Goal: Use online tool/utility: Utilize a website feature to perform a specific function

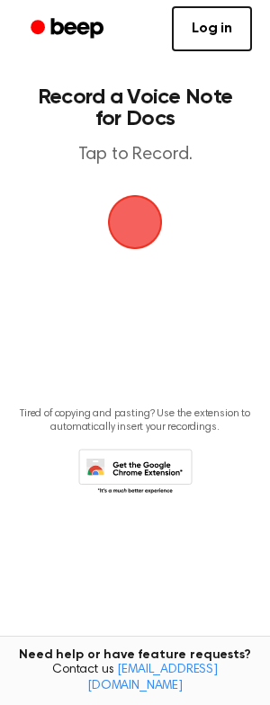
click at [143, 223] on span "button" at bounding box center [135, 222] width 86 height 86
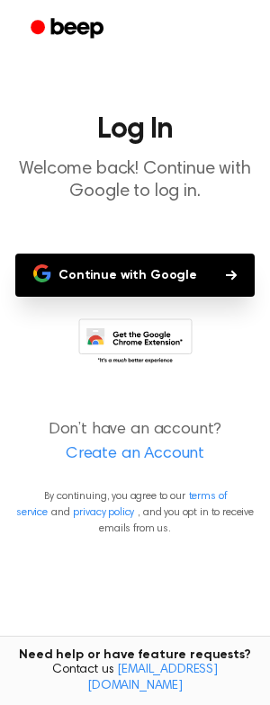
click at [171, 273] on button "Continue with Google" at bounding box center [134, 274] width 239 height 43
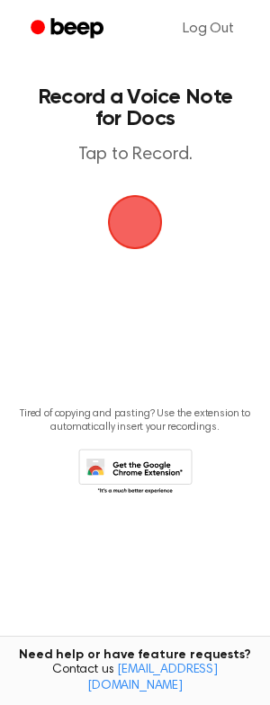
click at [130, 226] on span "button" at bounding box center [135, 222] width 50 height 50
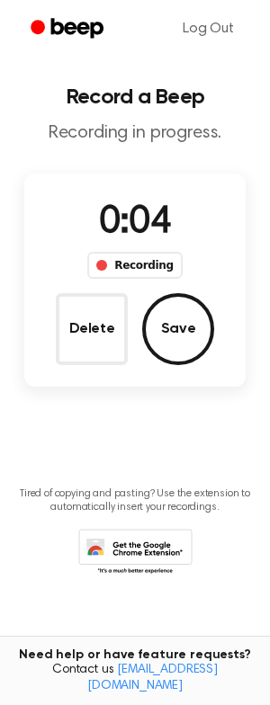
click at [167, 328] on button "Save" at bounding box center [178, 329] width 72 height 72
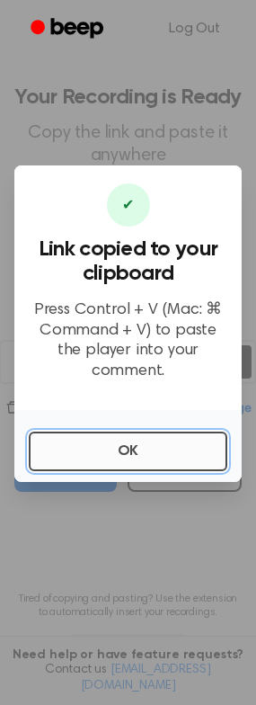
click at [126, 442] on button "OK" at bounding box center [128, 451] width 199 height 40
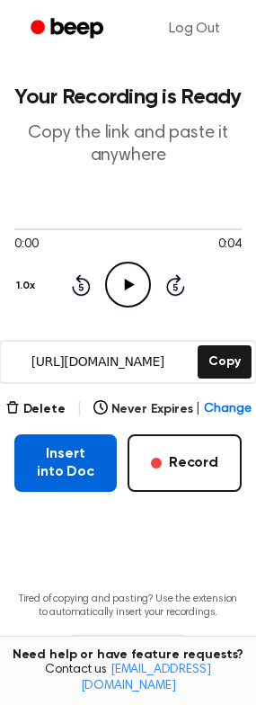
click at [67, 446] on button "Insert into Doc" at bounding box center [65, 463] width 102 height 58
click at [85, 464] on button "Insert into Doc" at bounding box center [65, 463] width 102 height 58
